Goal: Information Seeking & Learning: Learn about a topic

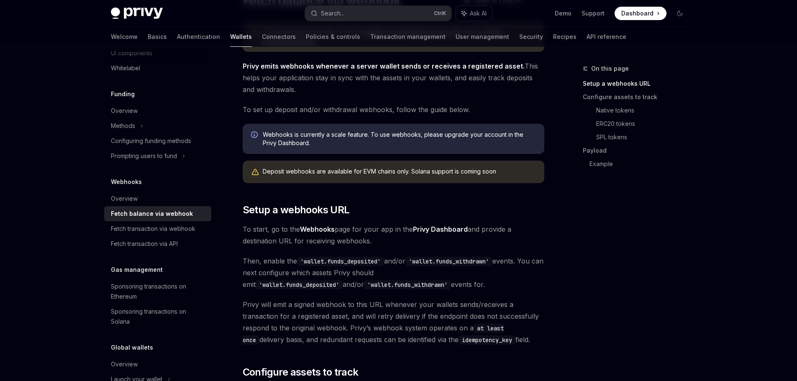
scroll to position [126, 0]
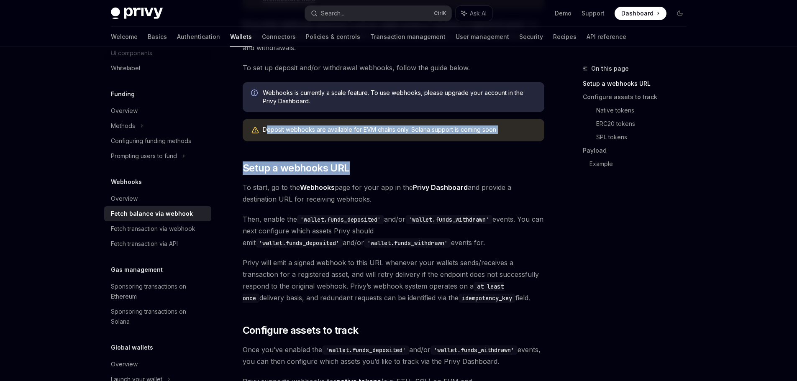
drag, startPoint x: 269, startPoint y: 123, endPoint x: 454, endPoint y: 144, distance: 186.2
drag, startPoint x: 502, startPoint y: 126, endPoint x: 257, endPoint y: 131, distance: 245.3
click at [257, 131] on div "Deposit webhooks are available for EVM chains only. Solana support is coming so…" at bounding box center [394, 130] width 302 height 23
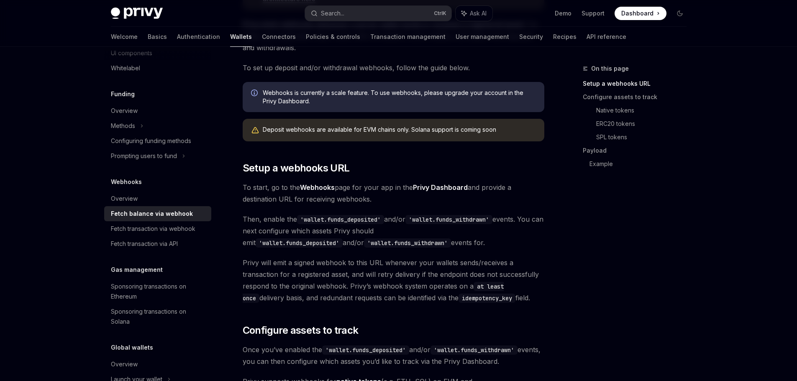
click at [257, 131] on icon "Warning" at bounding box center [255, 130] width 8 height 8
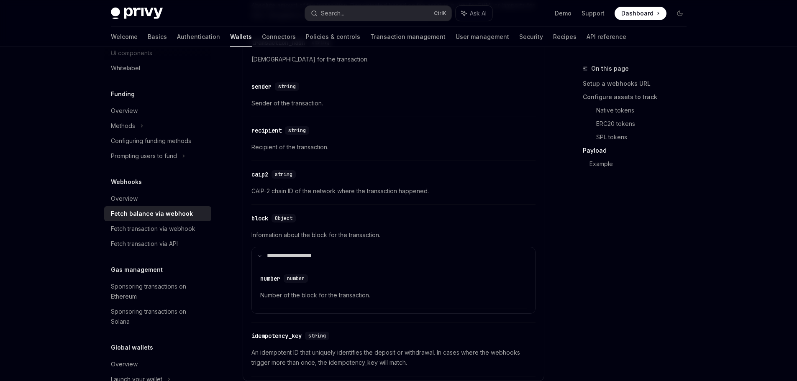
scroll to position [1172, 0]
